Goal: Transaction & Acquisition: Purchase product/service

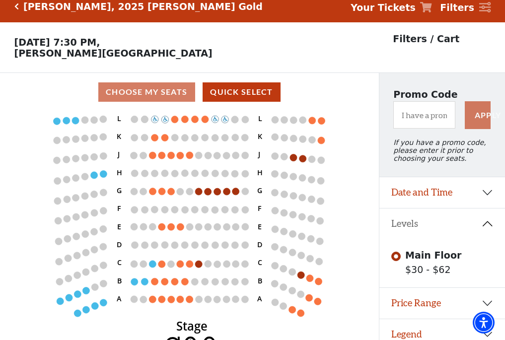
scroll to position [20, 0]
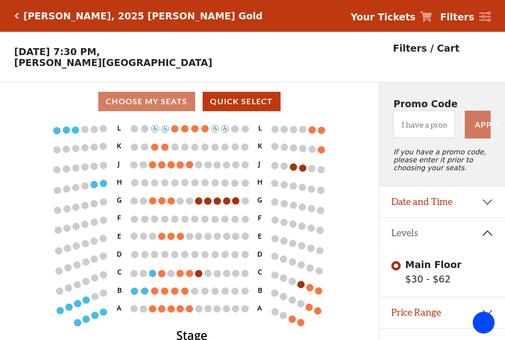
scroll to position [20, 0]
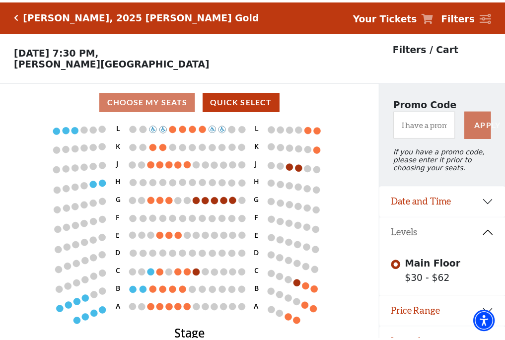
scroll to position [20, 0]
